Goal: Information Seeking & Learning: Check status

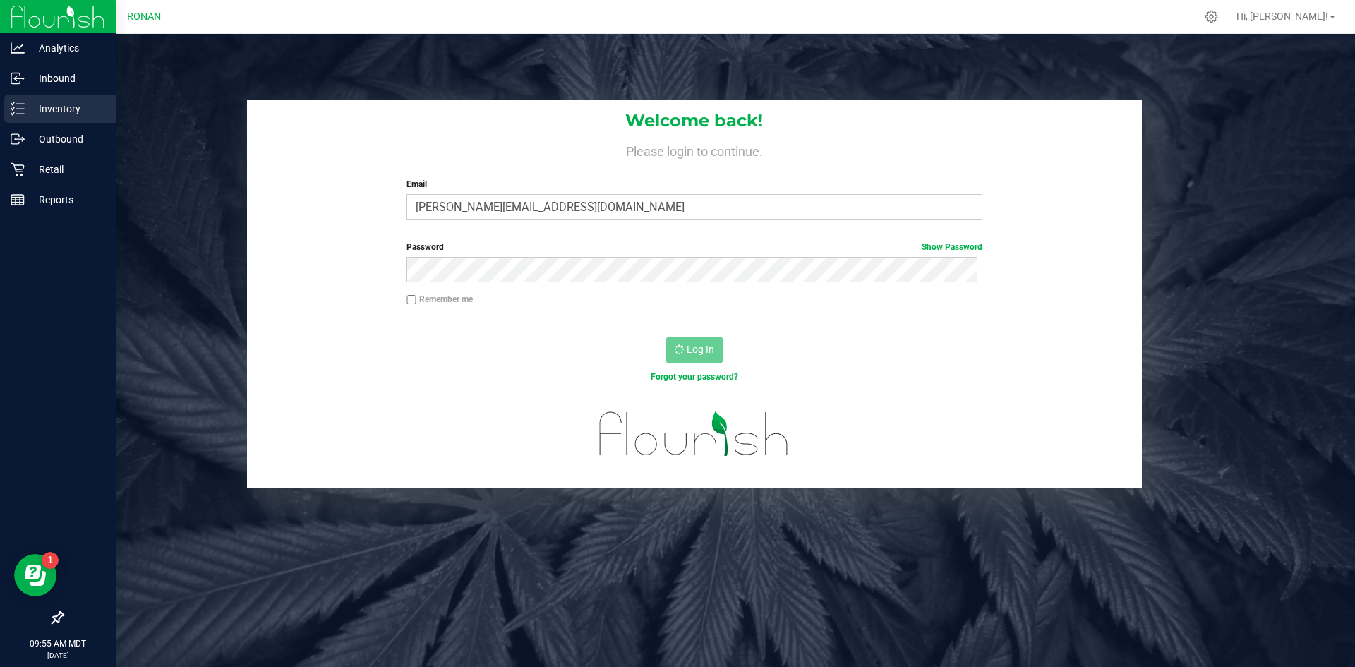
click at [86, 114] on p "Inventory" at bounding box center [67, 108] width 85 height 17
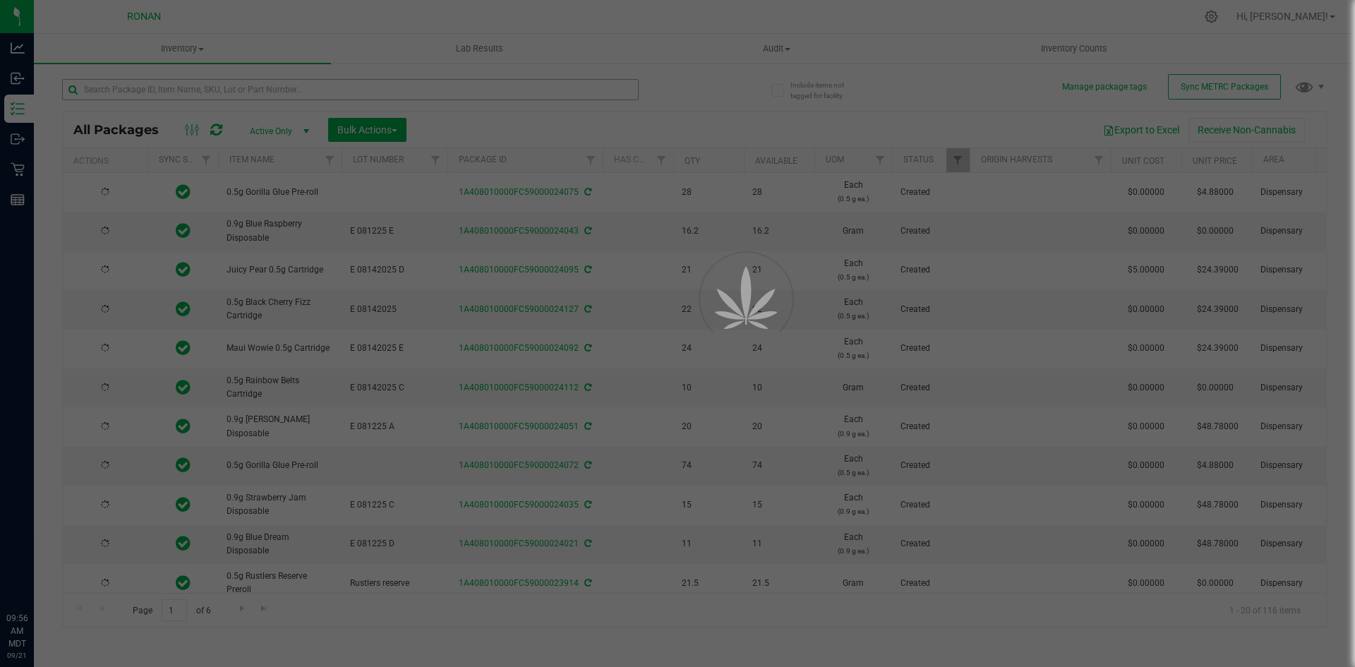
drag, startPoint x: 73, startPoint y: 42, endPoint x: 201, endPoint y: 97, distance: 139.4
click at [195, 84] on div at bounding box center [677, 333] width 1355 height 667
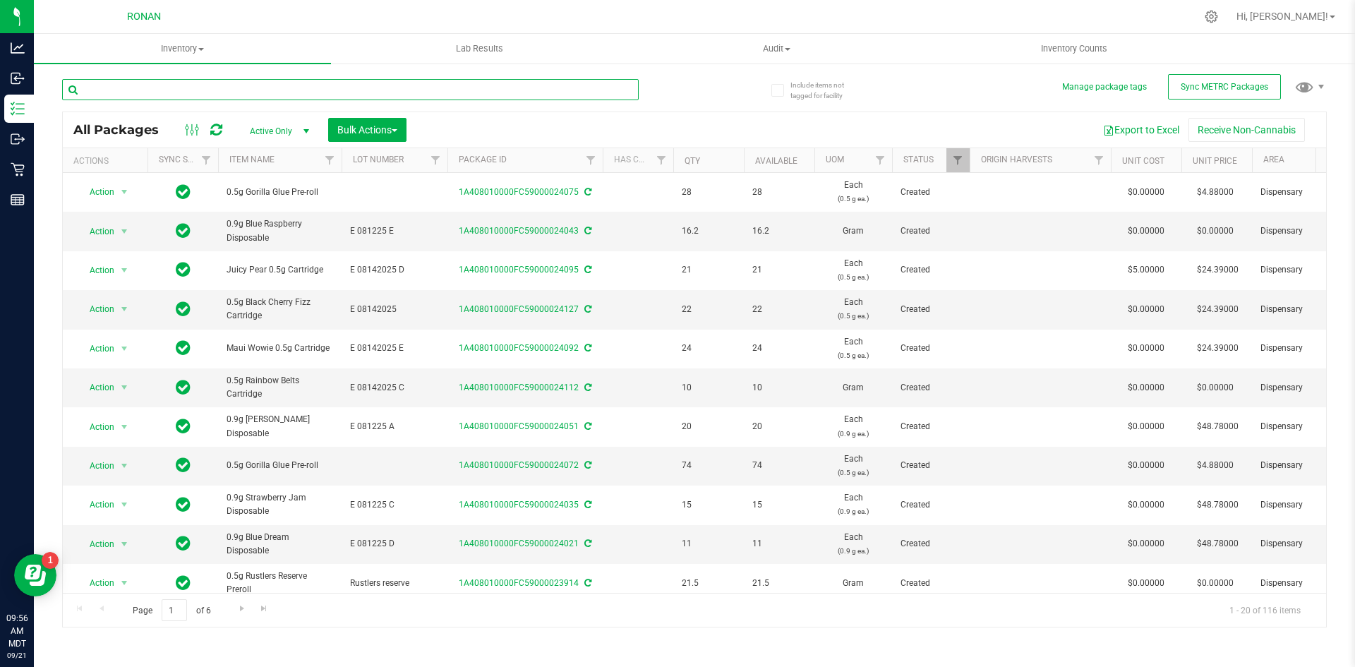
click at [204, 97] on input "text" at bounding box center [350, 89] width 577 height 21
type input "reserve"
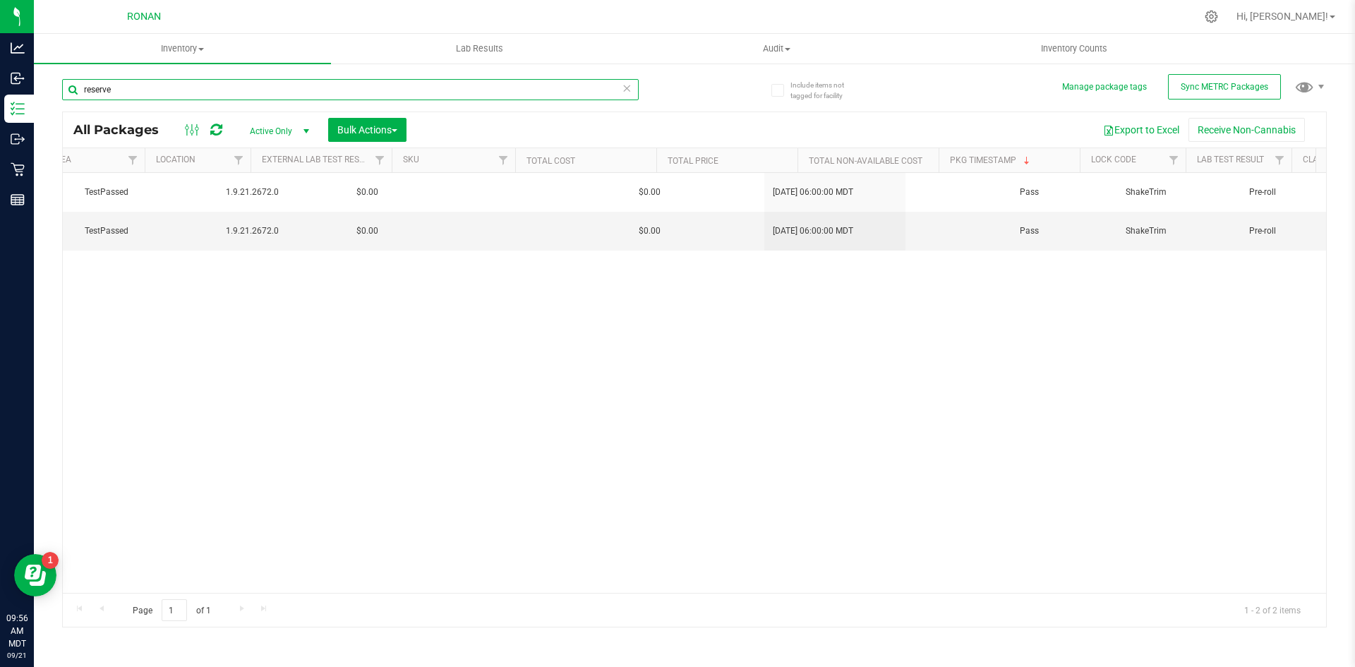
scroll to position [0, 1476]
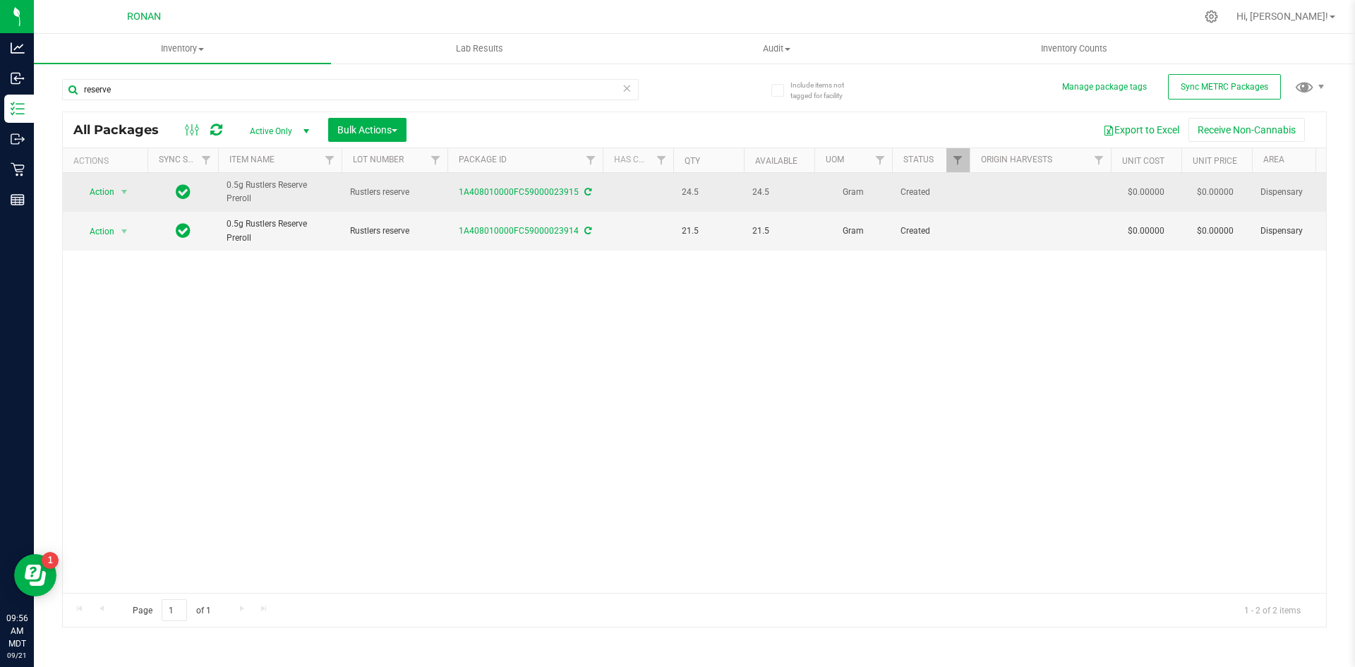
click at [409, 196] on span "Rustlers reserve" at bounding box center [394, 192] width 89 height 13
click at [310, 179] on span "0.5g Rustlers Reserve Preroll" at bounding box center [280, 192] width 107 height 27
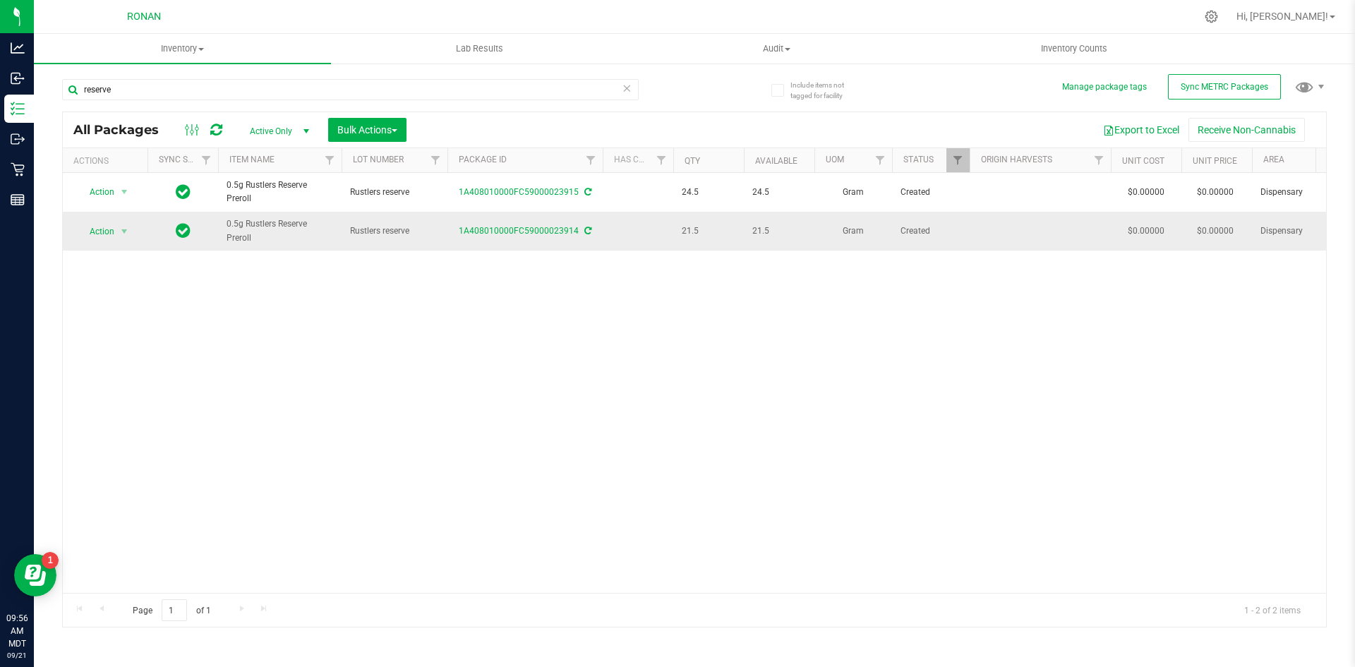
drag, startPoint x: 233, startPoint y: 202, endPoint x: 81, endPoint y: 221, distance: 152.9
click at [231, 203] on span "0.5g Rustlers Reserve Preroll" at bounding box center [280, 192] width 107 height 27
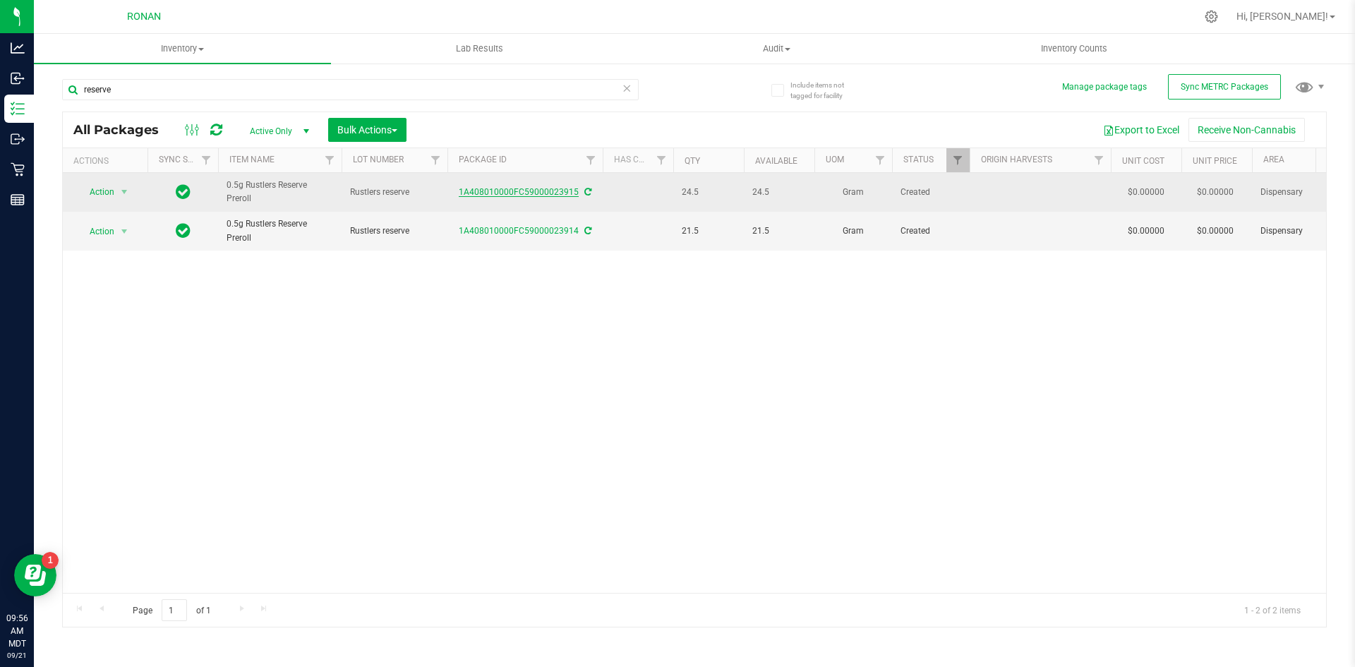
click at [522, 191] on link "1A408010000FC59000023915" at bounding box center [519, 192] width 120 height 10
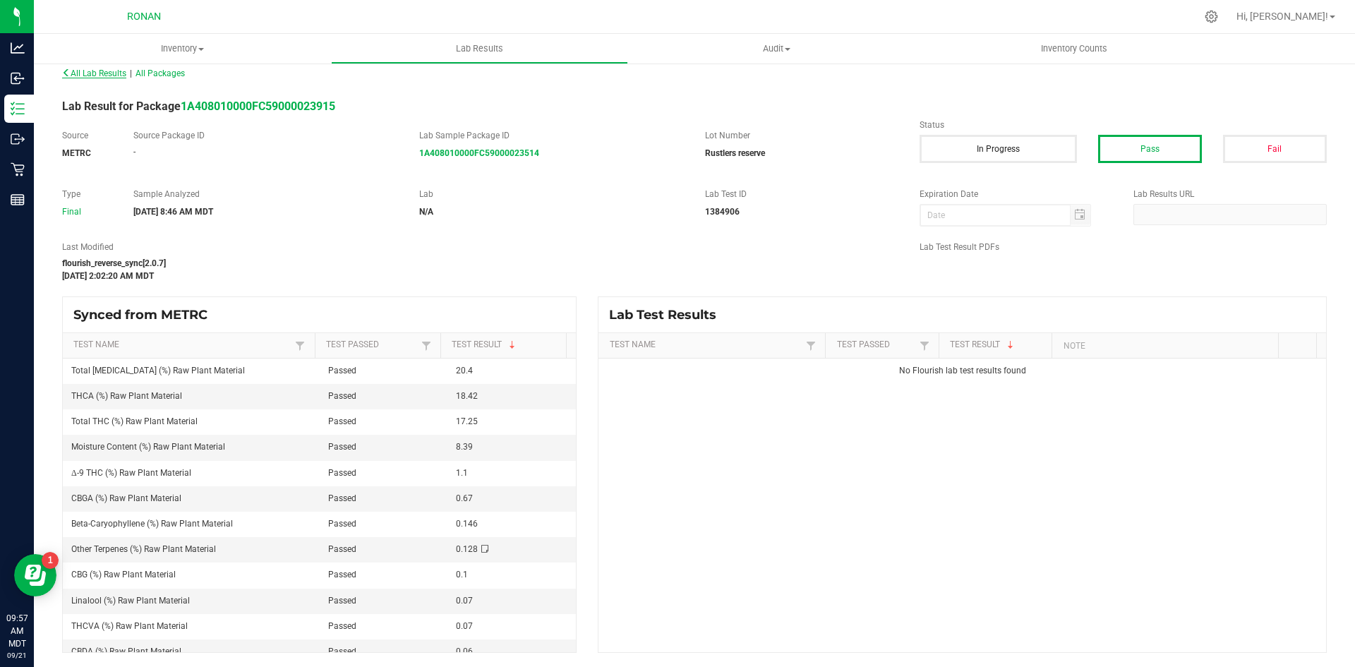
click at [75, 73] on span "All Lab Results" at bounding box center [94, 73] width 64 height 10
